Goal: Task Accomplishment & Management: Complete application form

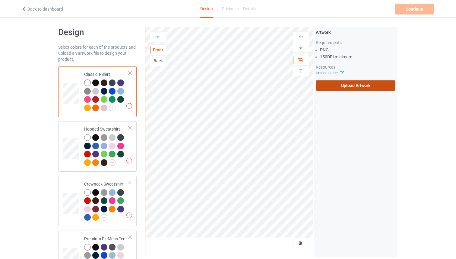
click at [358, 84] on label "Upload Artwork" at bounding box center [356, 85] width 80 height 10
click at [0, 0] on input "Upload Artwork" at bounding box center [0, 0] width 0 height 0
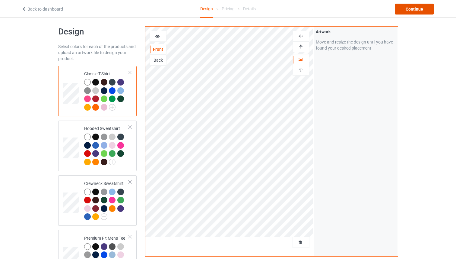
click at [414, 11] on div "Continue" at bounding box center [414, 9] width 39 height 11
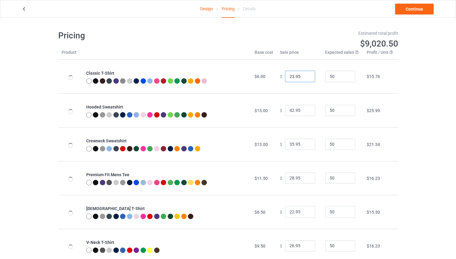
click at [307, 76] on input "23.95" at bounding box center [300, 76] width 30 height 11
click at [307, 76] on input "24.95" at bounding box center [300, 76] width 30 height 11
click at [307, 76] on input "25.95" at bounding box center [300, 76] width 30 height 11
type input "26.95"
click at [307, 76] on input "26.95" at bounding box center [300, 76] width 30 height 11
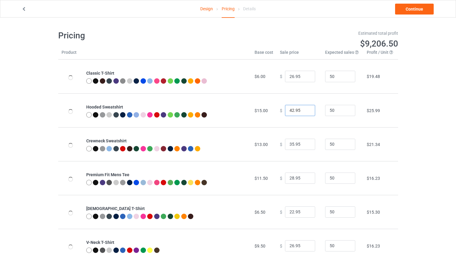
click at [308, 109] on input "42.95" at bounding box center [300, 110] width 30 height 11
click at [307, 109] on input "42.95" at bounding box center [300, 110] width 30 height 11
click at [305, 110] on input "43.95" at bounding box center [300, 110] width 30 height 11
type input "44.95"
click at [305, 110] on input "44.95" at bounding box center [300, 110] width 30 height 11
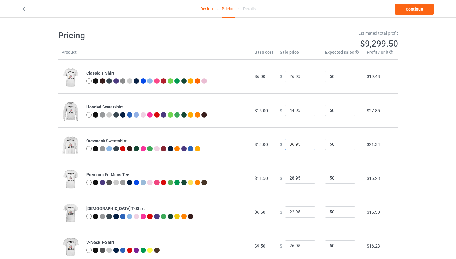
click at [305, 143] on input "36.95" at bounding box center [300, 144] width 30 height 11
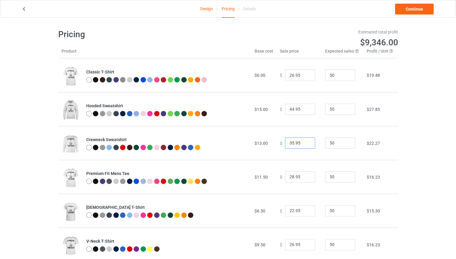
drag, startPoint x: 305, startPoint y: 143, endPoint x: 306, endPoint y: 165, distance: 22.1
type input "35.95"
click at [305, 143] on input "35.95" at bounding box center [300, 142] width 30 height 11
click at [306, 175] on input "29.95" at bounding box center [300, 176] width 30 height 11
type input "30.95"
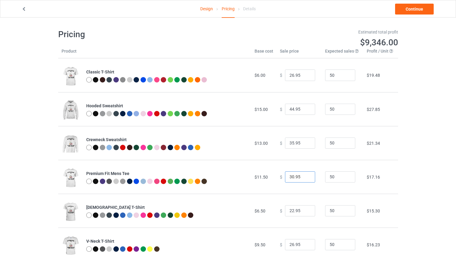
click at [306, 175] on input "30.95" at bounding box center [300, 176] width 30 height 11
click at [413, 10] on link "Continue" at bounding box center [414, 9] width 39 height 11
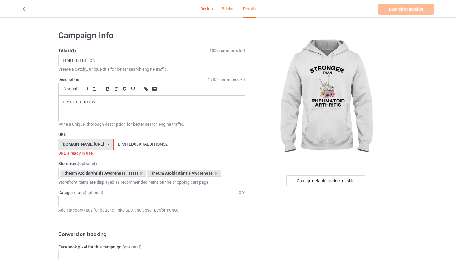
click at [158, 143] on input "LIMITED86KRAEDITION52" at bounding box center [180, 144] width 132 height 11
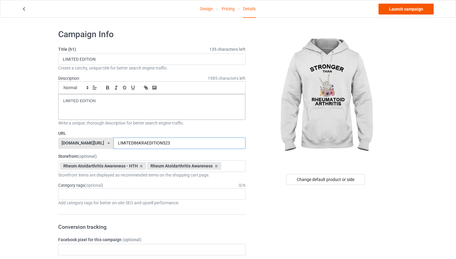
type input "LIMITED86KRAEDITION523"
click at [400, 8] on link "Launch campaign" at bounding box center [406, 9] width 55 height 11
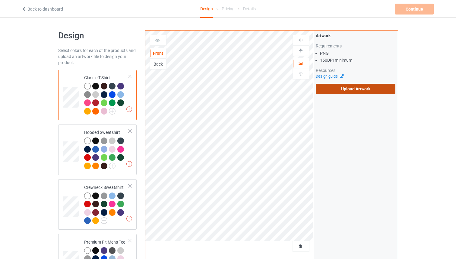
click at [361, 92] on label "Upload Artwork" at bounding box center [356, 89] width 80 height 10
click at [0, 0] on input "Upload Artwork" at bounding box center [0, 0] width 0 height 0
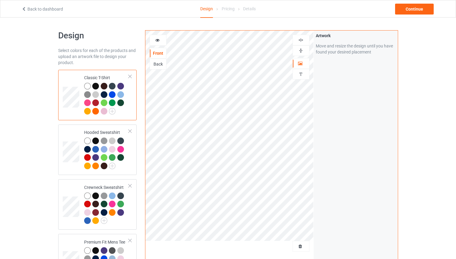
scroll to position [0, 0]
click at [410, 6] on div "Continue" at bounding box center [414, 9] width 39 height 11
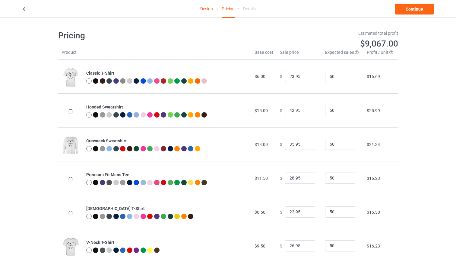
click at [306, 75] on input "23.95" at bounding box center [300, 76] width 30 height 11
click at [306, 75] on input "22.95" at bounding box center [300, 76] width 30 height 11
click at [306, 75] on input "23.95" at bounding box center [300, 76] width 30 height 11
click at [305, 75] on input "24.95" at bounding box center [300, 76] width 30 height 11
click at [305, 75] on input "25.95" at bounding box center [300, 76] width 30 height 11
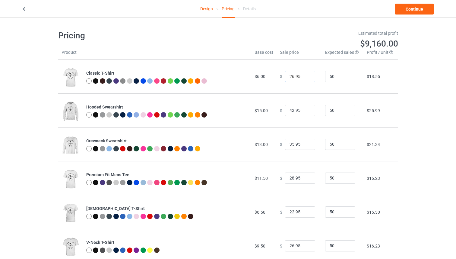
drag, startPoint x: 305, startPoint y: 75, endPoint x: 303, endPoint y: 83, distance: 8.6
type input "26.95"
click at [305, 75] on input "26.95" at bounding box center [300, 76] width 30 height 11
click at [306, 109] on input "43.95" at bounding box center [300, 110] width 30 height 11
type input "44.95"
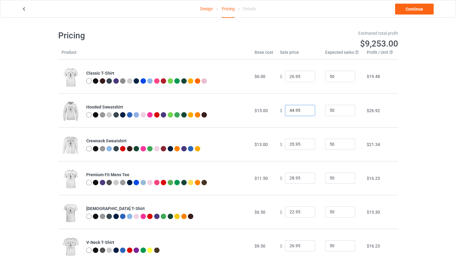
click at [305, 109] on input "44.95" at bounding box center [300, 110] width 30 height 11
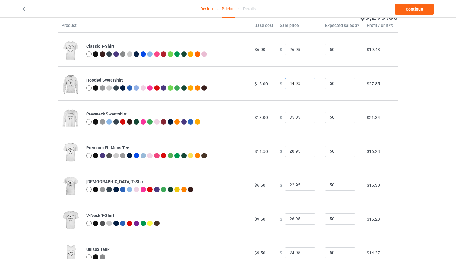
scroll to position [28, 0]
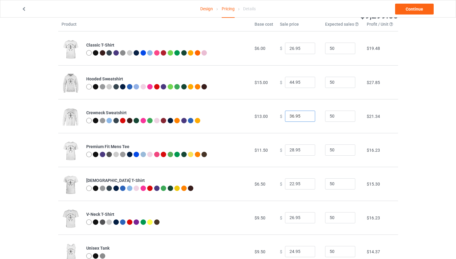
click at [306, 114] on input "36.95" at bounding box center [300, 115] width 30 height 11
type input "37.95"
click at [306, 114] on input "37.95" at bounding box center [300, 115] width 30 height 11
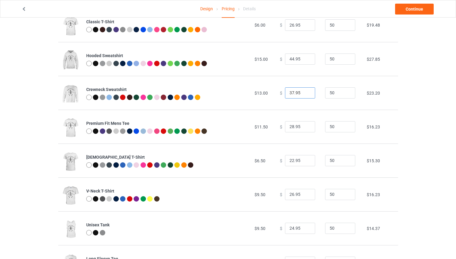
scroll to position [60, 0]
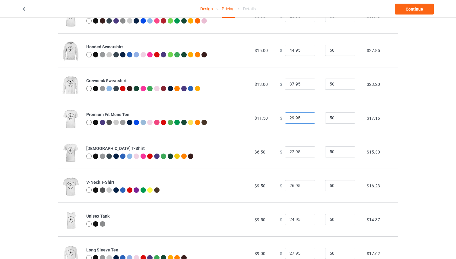
click at [306, 116] on input "29.95" at bounding box center [300, 117] width 30 height 11
type input "30.95"
click at [306, 116] on input "30.95" at bounding box center [300, 117] width 30 height 11
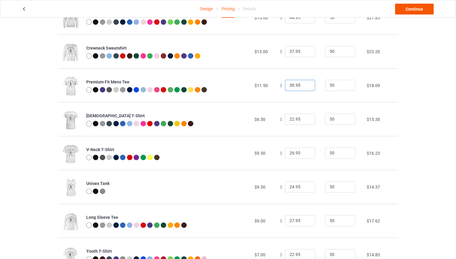
scroll to position [95, 0]
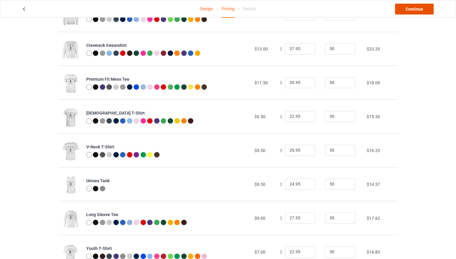
click at [423, 11] on link "Continue" at bounding box center [414, 9] width 39 height 11
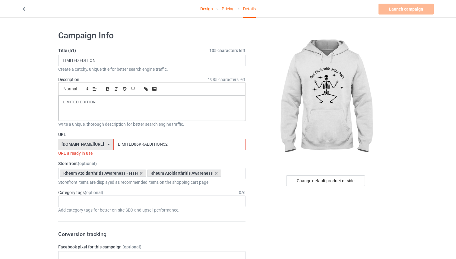
click at [222, 146] on input "LIMITED86KRAEDITION52" at bounding box center [180, 144] width 132 height 11
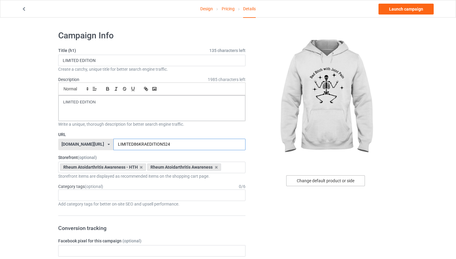
type input "LIMITED86KRAEDITION524"
click at [336, 182] on div "Change default product or side" at bounding box center [325, 180] width 79 height 11
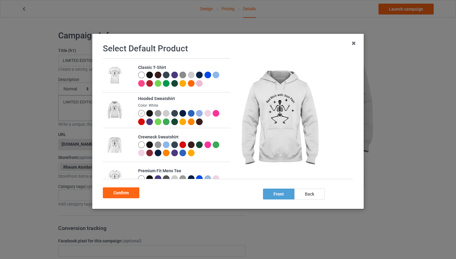
click at [139, 72] on div at bounding box center [141, 75] width 7 height 7
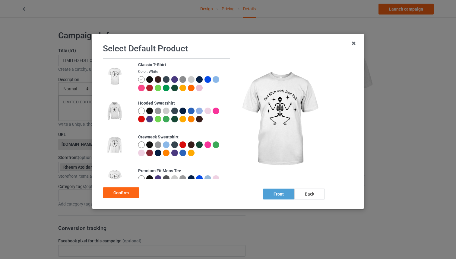
drag, startPoint x: 135, startPoint y: 190, endPoint x: 216, endPoint y: 136, distance: 97.3
click at [134, 190] on div "Confirm" at bounding box center [121, 192] width 37 height 11
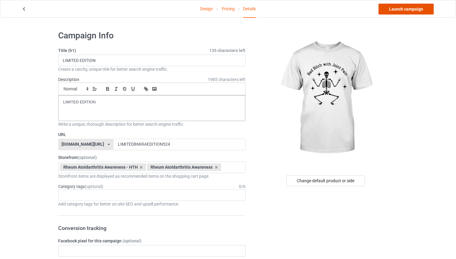
click at [399, 11] on link "Launch campaign" at bounding box center [406, 9] width 55 height 11
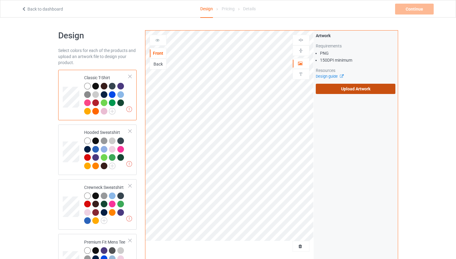
click at [343, 94] on label "Upload Artwork" at bounding box center [356, 89] width 80 height 10
click at [0, 0] on input "Upload Artwork" at bounding box center [0, 0] width 0 height 0
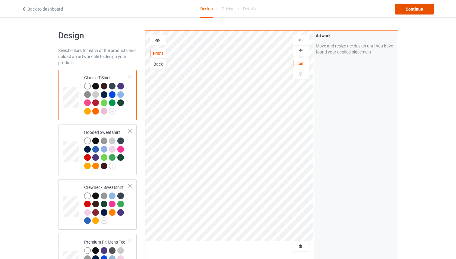
click at [417, 11] on div "Continue" at bounding box center [414, 9] width 39 height 11
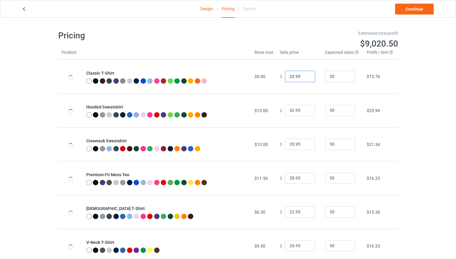
click at [305, 75] on input "23.95" at bounding box center [300, 76] width 30 height 11
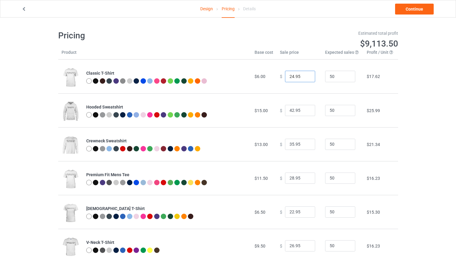
click at [305, 75] on input "24.95" at bounding box center [300, 76] width 30 height 11
click at [305, 75] on input "25.95" at bounding box center [300, 76] width 30 height 11
type input "26.95"
click at [305, 75] on input "26.95" at bounding box center [300, 76] width 30 height 11
click at [305, 110] on input "43.95" at bounding box center [300, 110] width 30 height 11
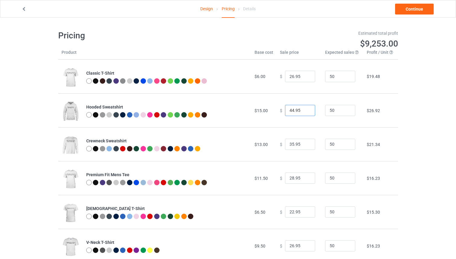
drag, startPoint x: 305, startPoint y: 110, endPoint x: 305, endPoint y: 115, distance: 4.8
type input "44.95"
click at [305, 110] on input "44.95" at bounding box center [300, 110] width 30 height 11
click at [307, 142] on input "36.95" at bounding box center [300, 144] width 30 height 11
drag, startPoint x: 307, startPoint y: 142, endPoint x: 343, endPoint y: 100, distance: 55.9
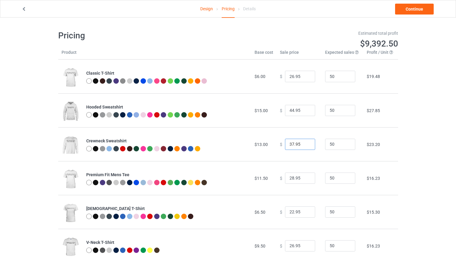
type input "37.95"
click at [307, 142] on input "37.95" at bounding box center [300, 144] width 30 height 11
click at [405, 12] on link "Continue" at bounding box center [414, 9] width 39 height 11
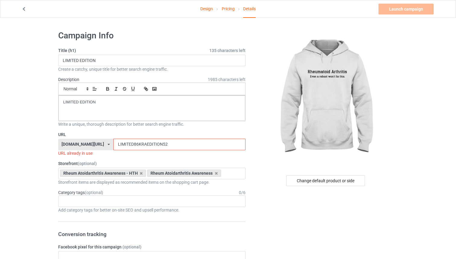
click at [183, 147] on input "LIMITED86KRAEDITION52" at bounding box center [180, 144] width 132 height 11
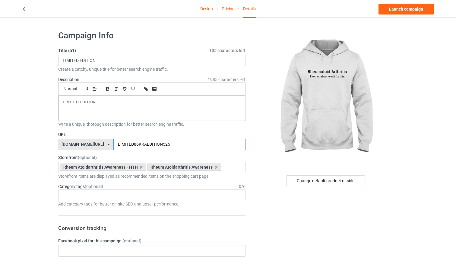
type input "LIMITED86KRAEDITION525"
click at [404, 11] on link "Launch campaign" at bounding box center [406, 9] width 55 height 11
